Goal: Obtain resource: Obtain resource

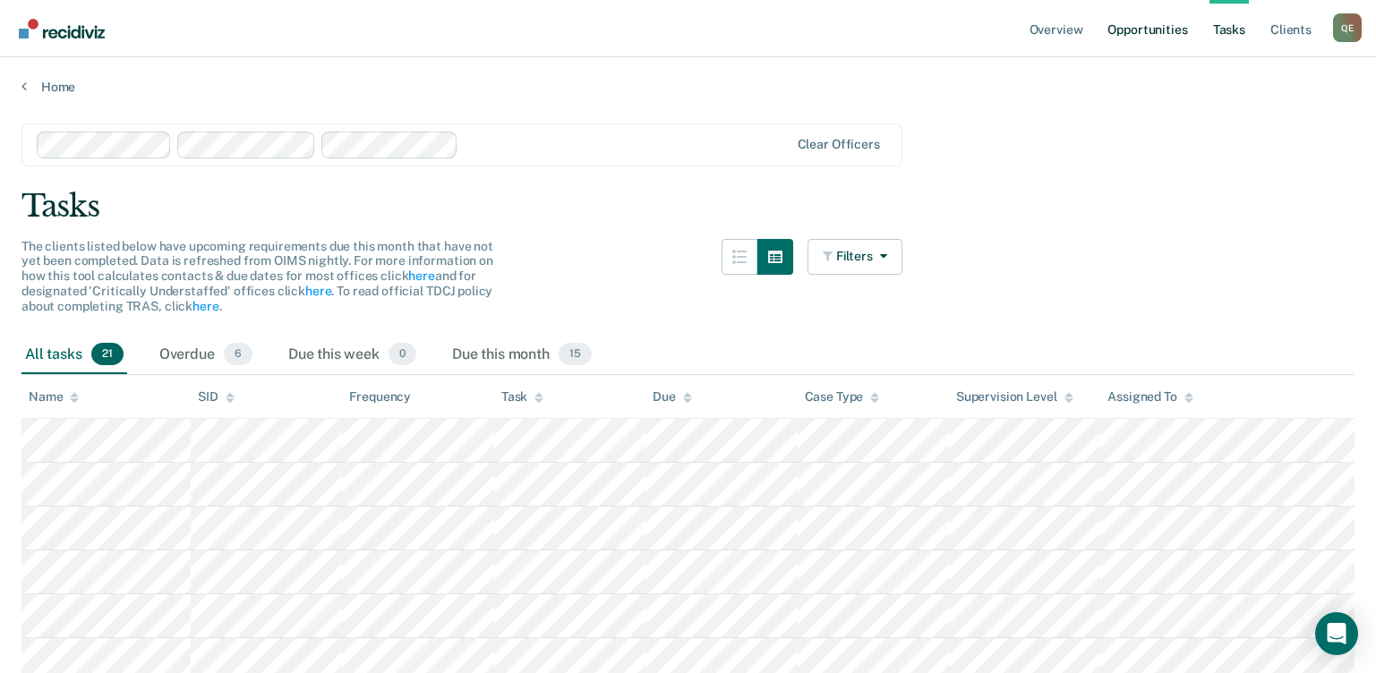
click at [1137, 30] on link "Opportunities" at bounding box center [1147, 28] width 87 height 57
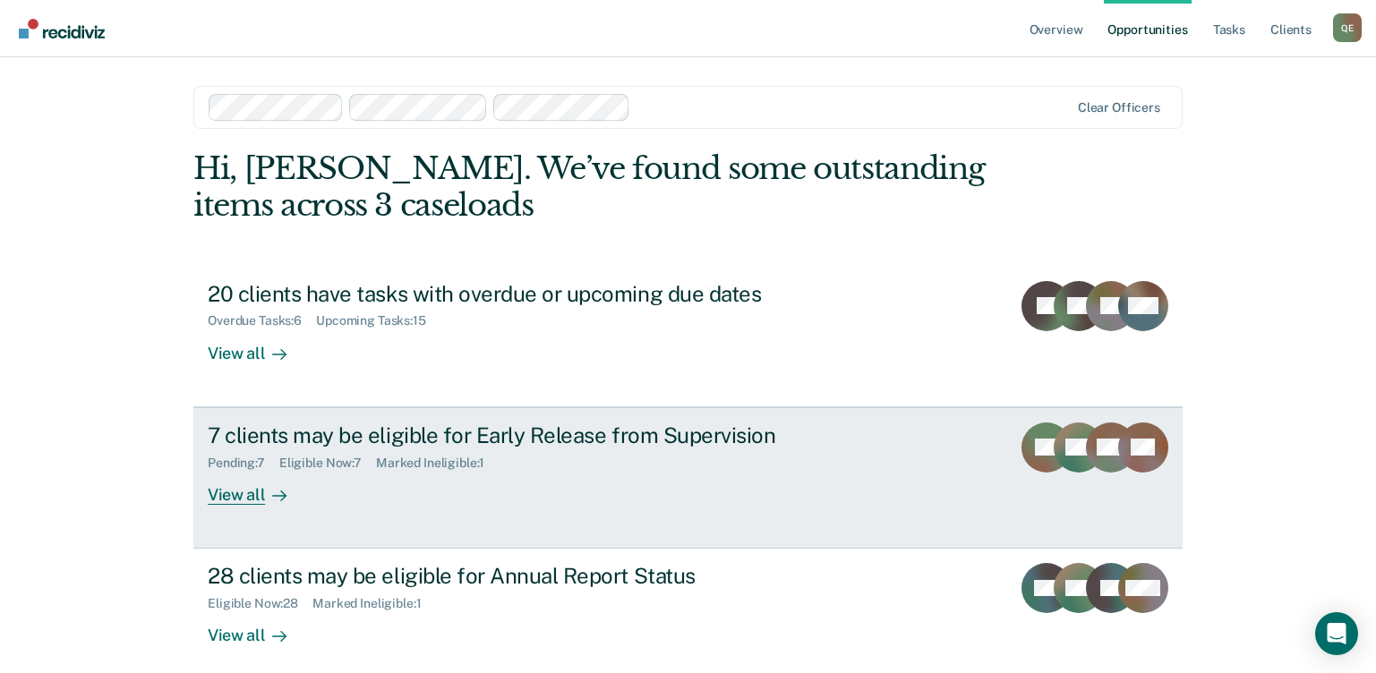
click at [369, 431] on div "7 clients may be eligible for Early Release from Supervision" at bounding box center [522, 436] width 628 height 26
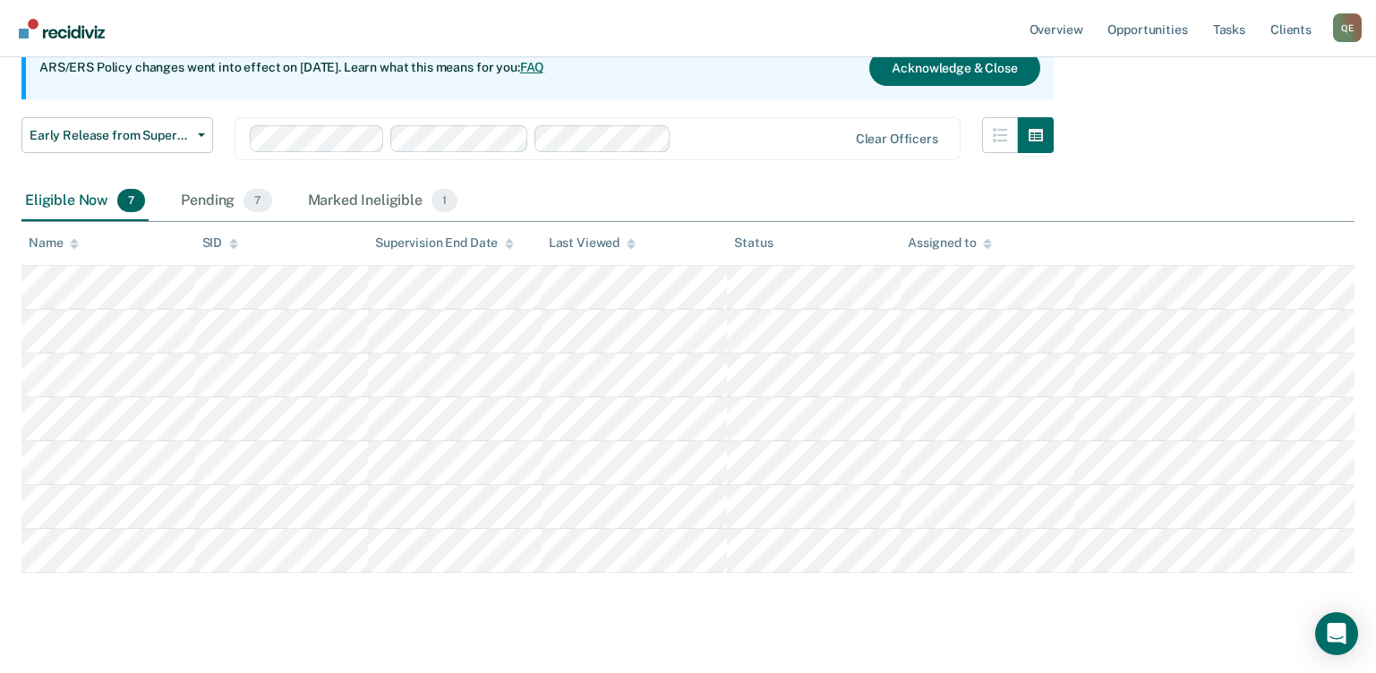
scroll to position [180, 0]
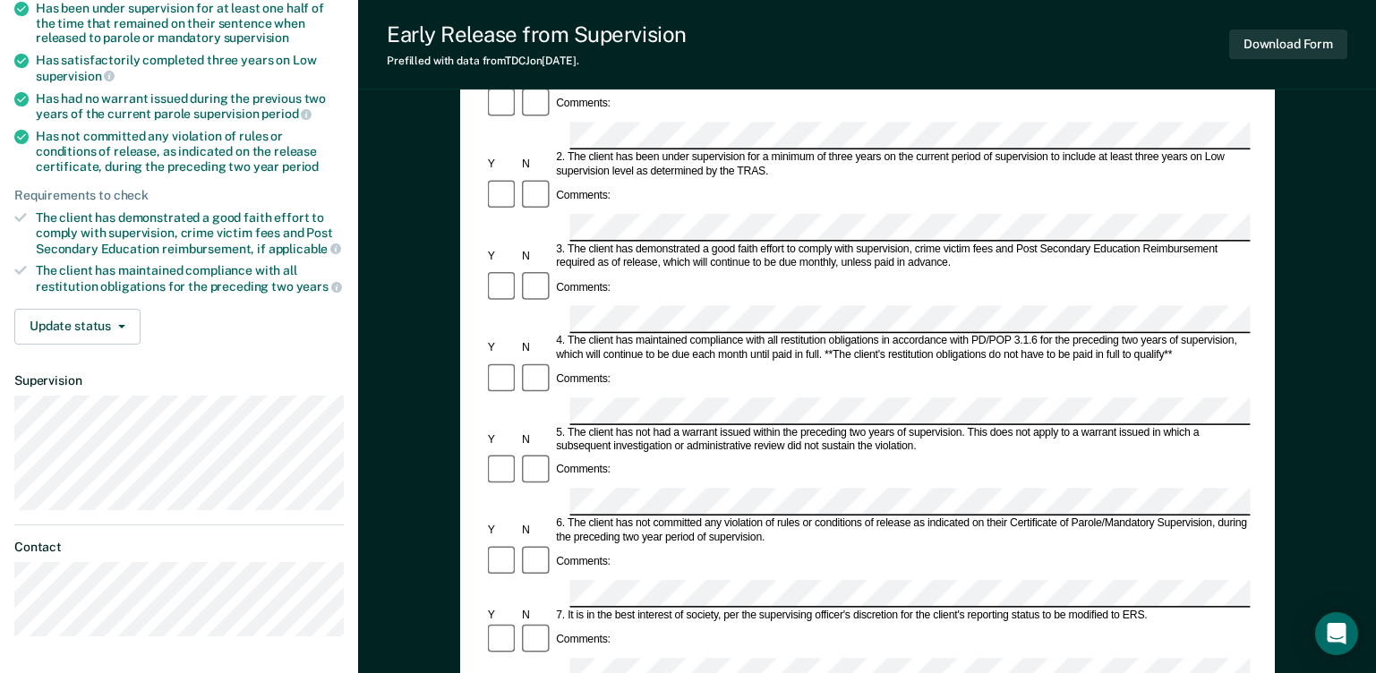
scroll to position [260, 0]
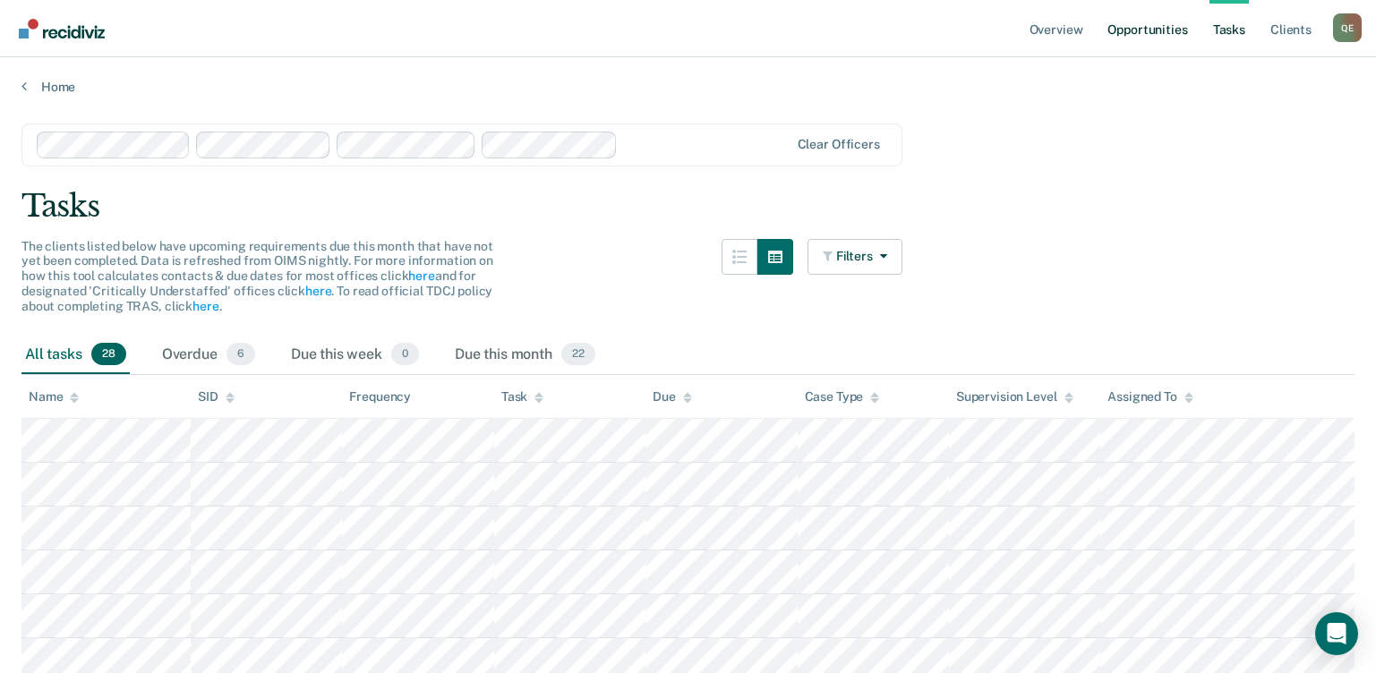
click at [1138, 26] on link "Opportunities" at bounding box center [1147, 28] width 87 height 57
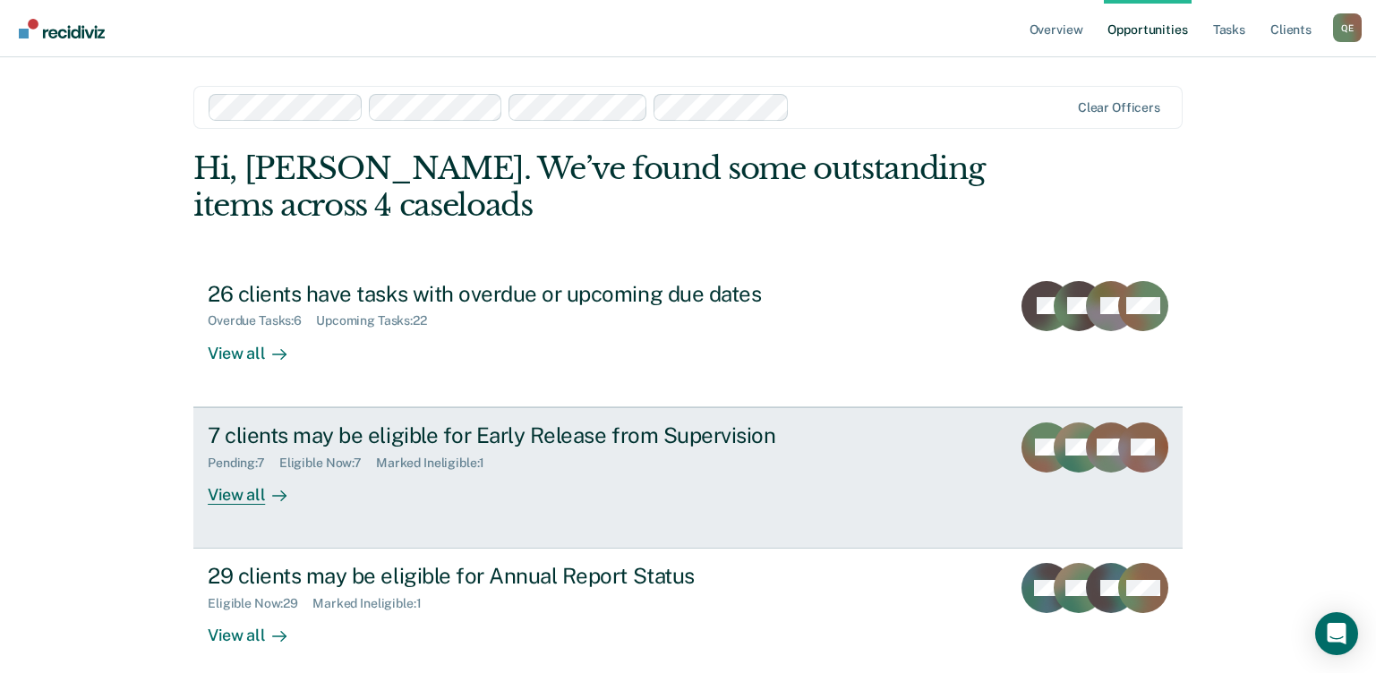
click at [238, 463] on div "Pending : 7" at bounding box center [244, 463] width 72 height 15
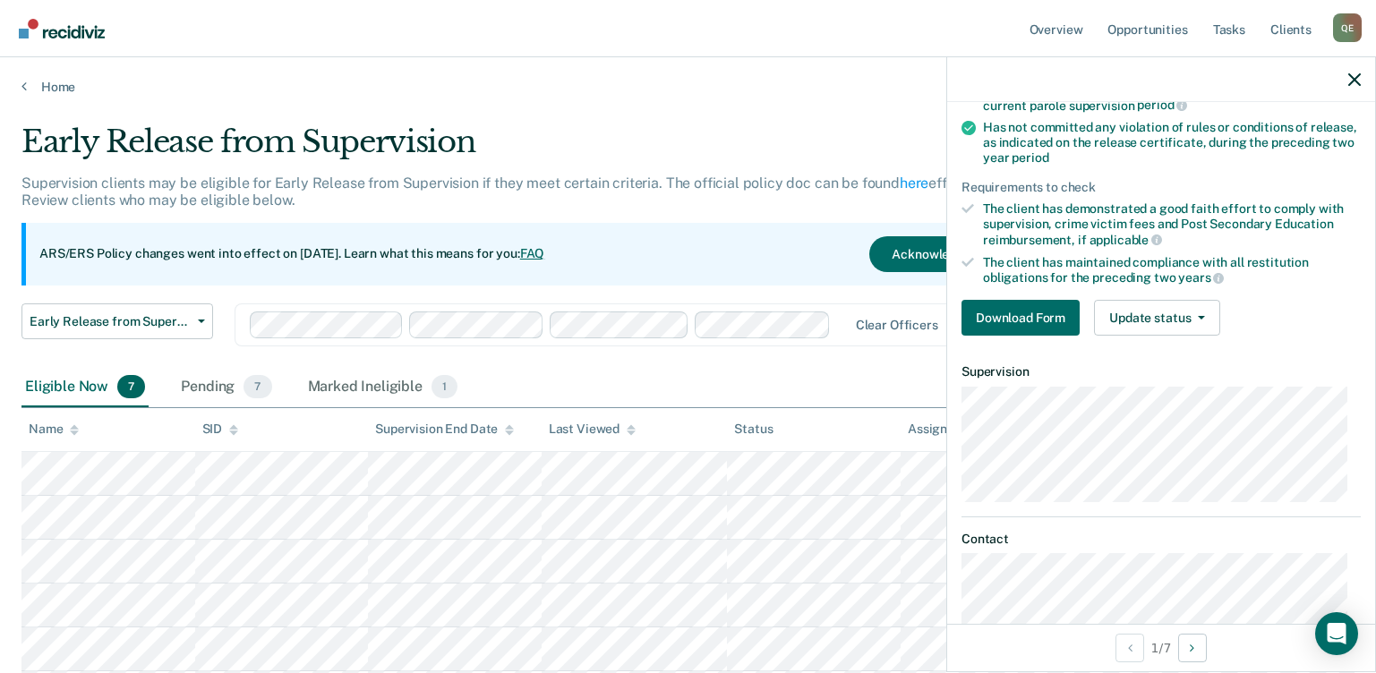
scroll to position [266, 0]
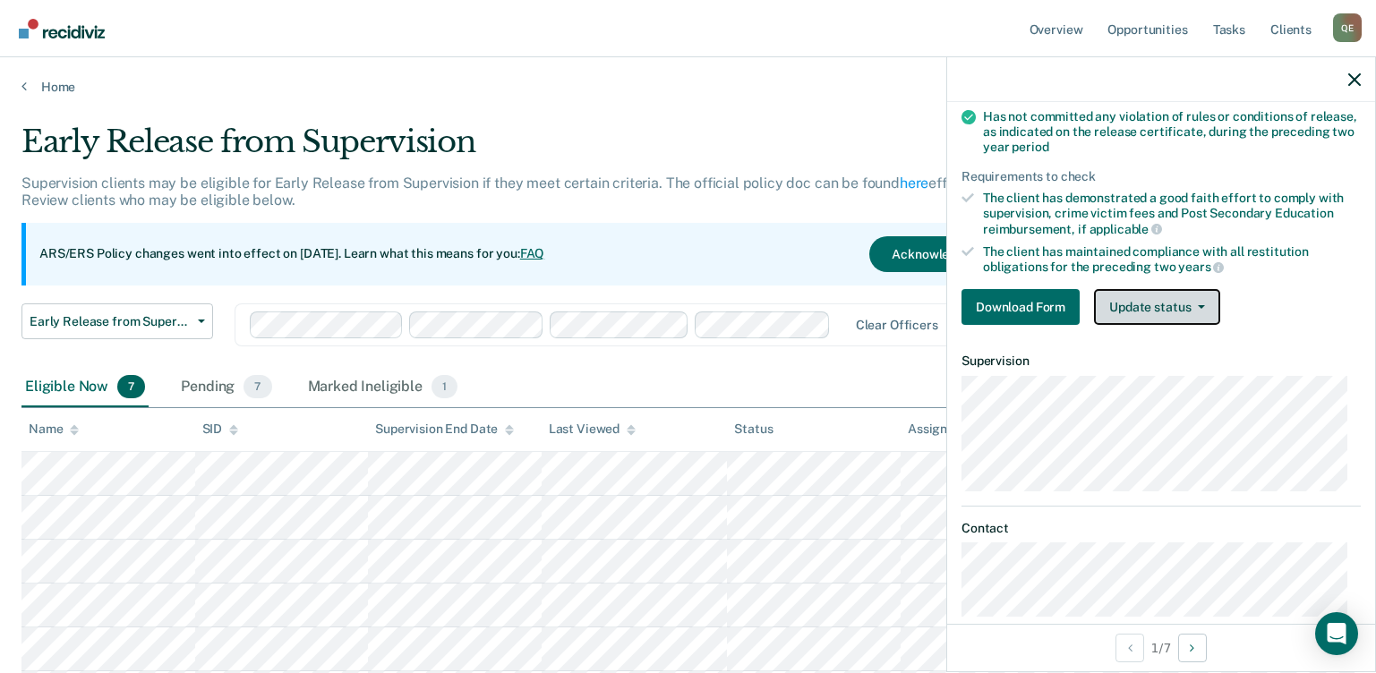
click at [1195, 308] on button "Update status" at bounding box center [1157, 307] width 126 height 36
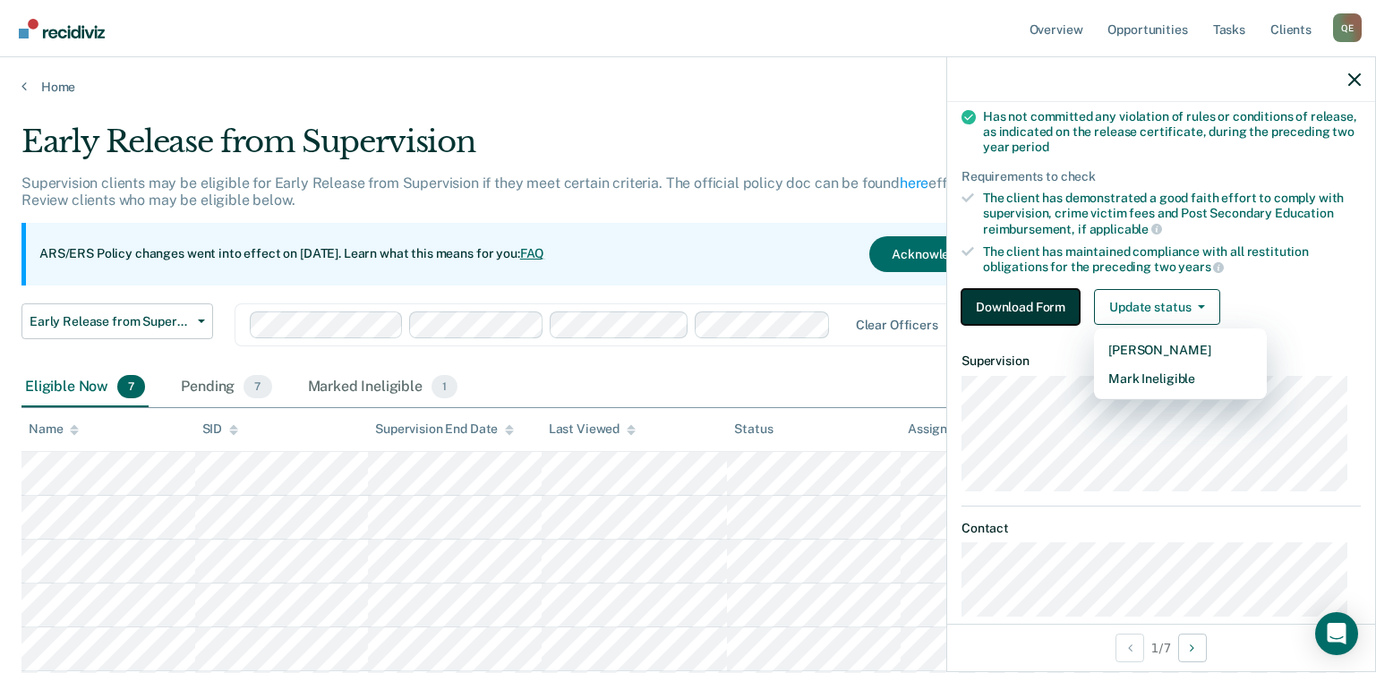
click at [1044, 302] on button "Download Form" at bounding box center [1021, 307] width 118 height 36
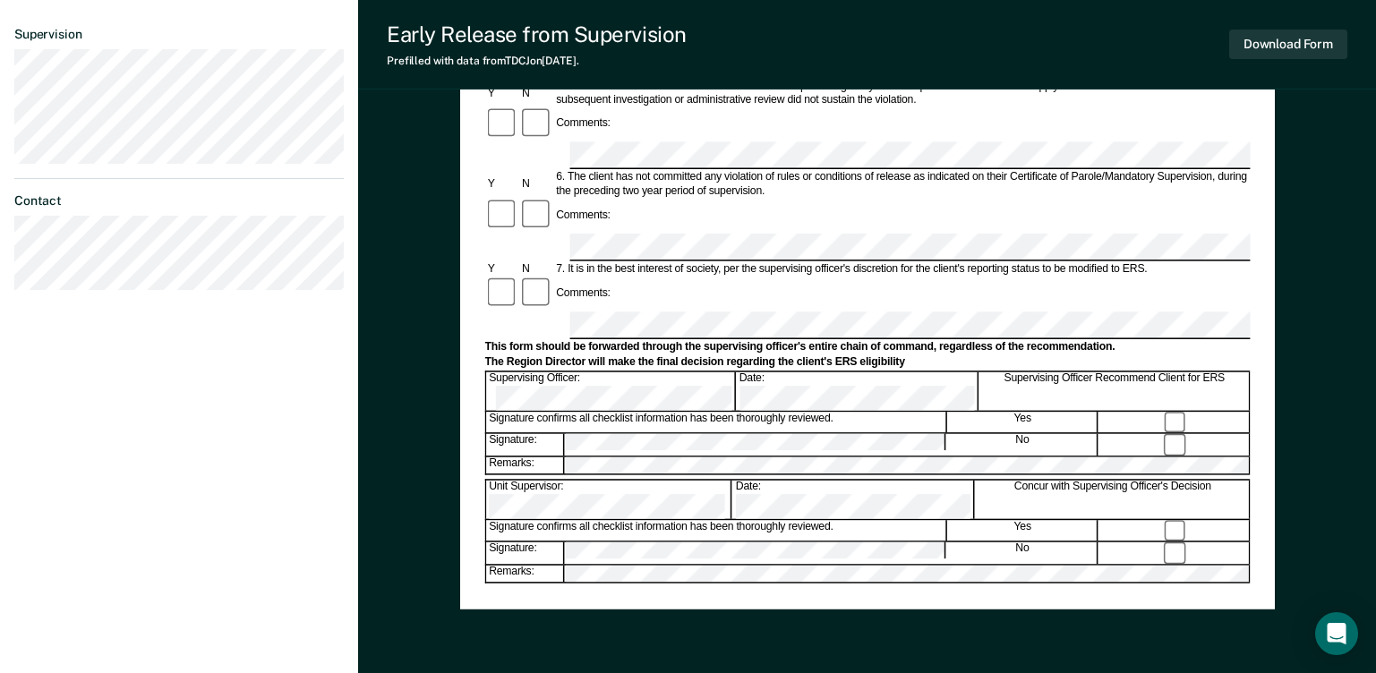
scroll to position [677, 0]
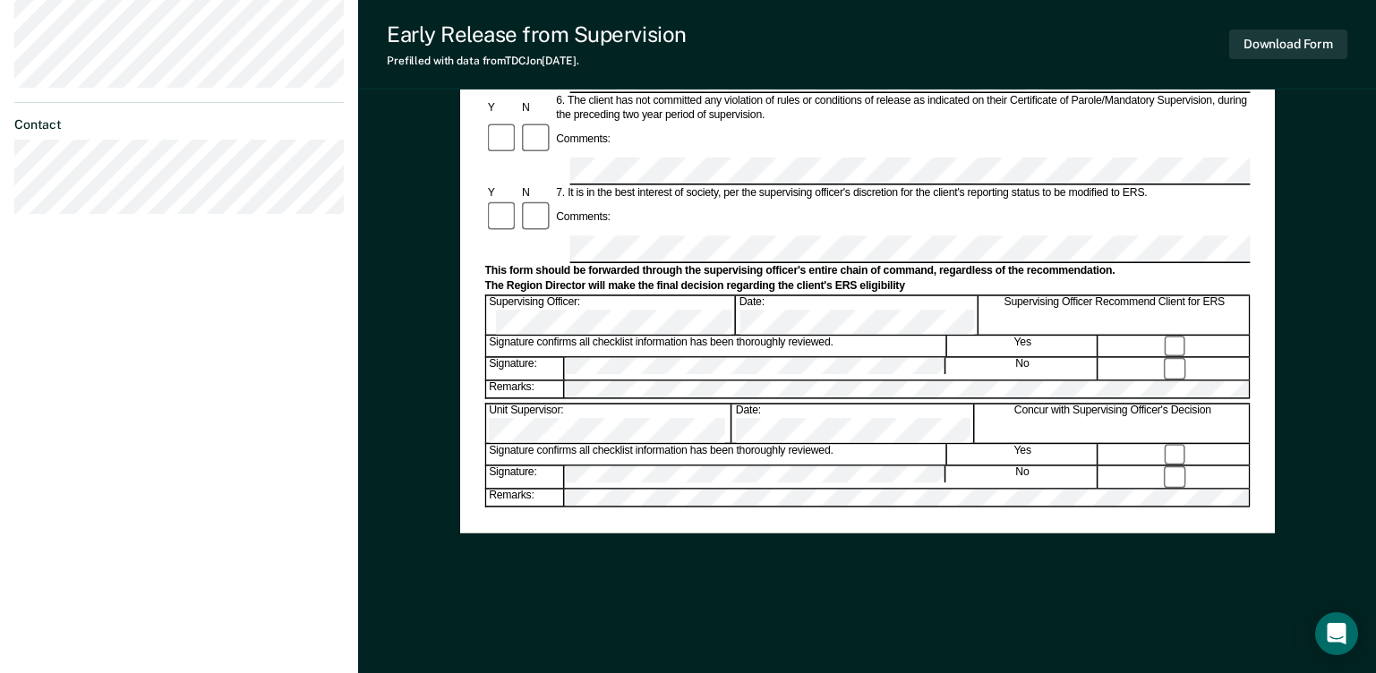
drag, startPoint x: 1356, startPoint y: 405, endPoint x: 1353, endPoint y: 212, distance: 192.5
click at [1353, 212] on div "Early Release from Supervision (ERS) Checklist, Recommendation, and Determinati…" at bounding box center [867, 53] width 1018 height 1239
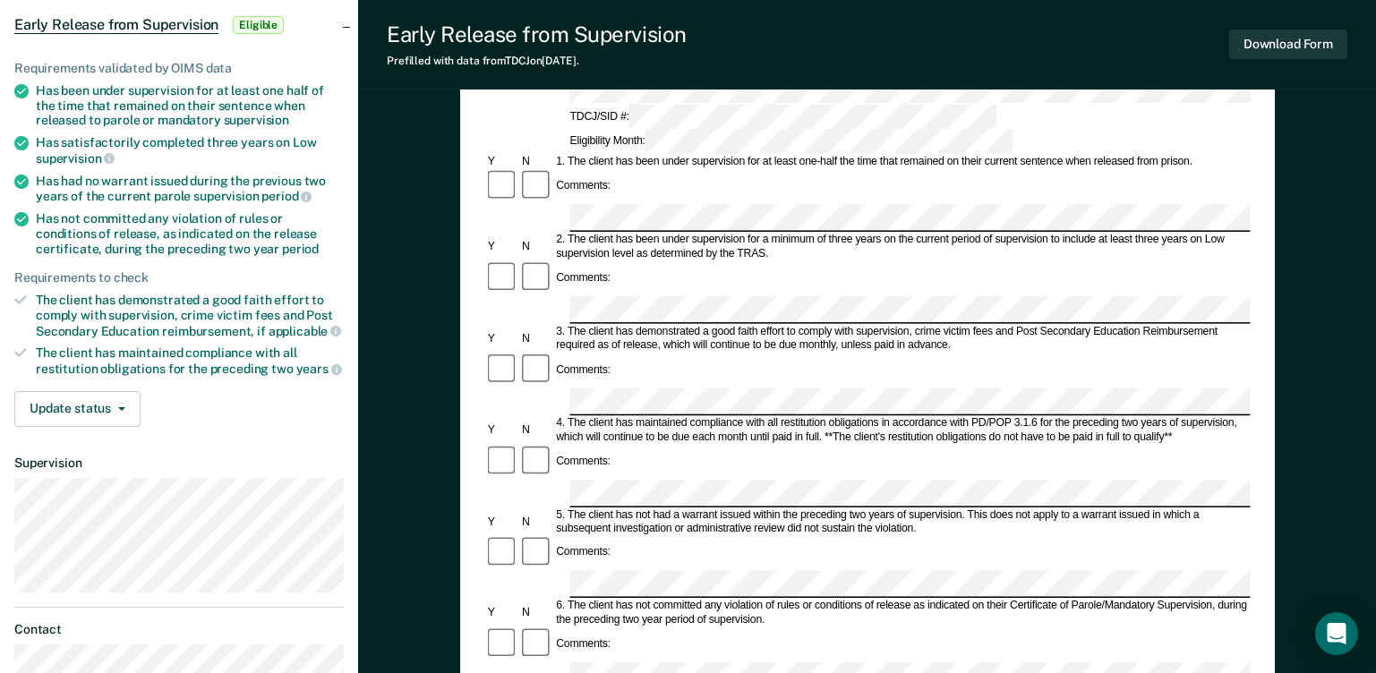
scroll to position [168, 0]
